Goal: Find specific page/section: Find specific page/section

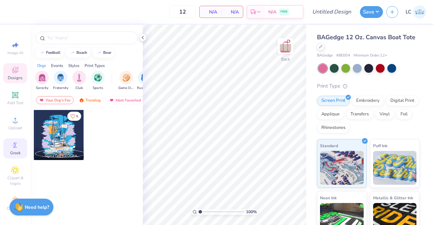
click at [13, 151] on span "Greek" at bounding box center [15, 152] width 10 height 5
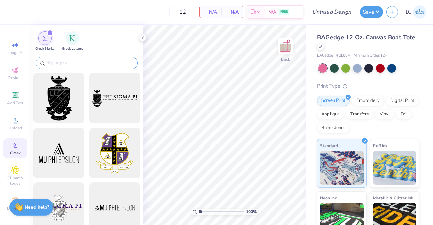
click at [72, 63] on input "text" at bounding box center [90, 63] width 87 height 7
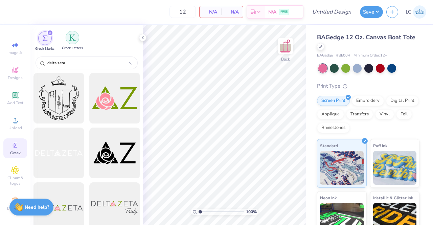
type input "delta zeta"
click at [70, 37] on img "filter for Greek Letters" at bounding box center [72, 37] width 7 height 7
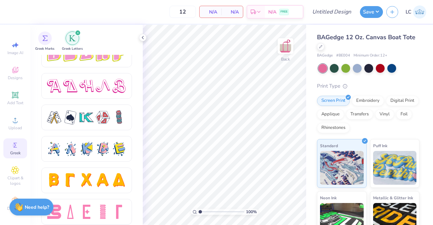
scroll to position [1182, 0]
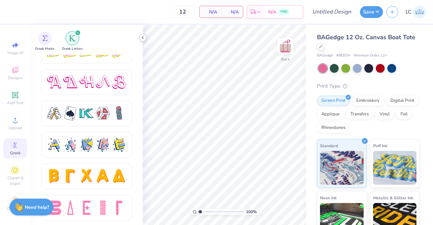
click at [142, 36] on icon at bounding box center [142, 37] width 5 height 5
